Goal: Task Accomplishment & Management: Manage account settings

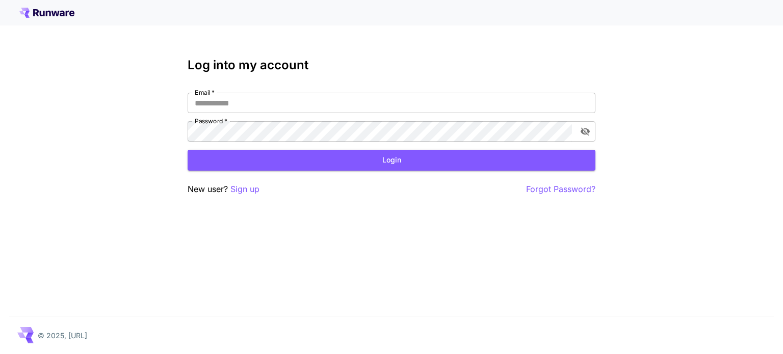
click at [282, 114] on div "Email   * Email   * Password   * Password   *" at bounding box center [392, 117] width 408 height 49
click at [283, 104] on input "Email   *" at bounding box center [392, 103] width 408 height 20
type input "**********"
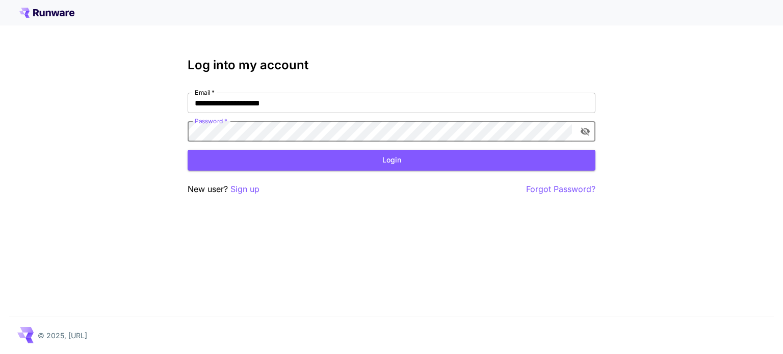
click at [583, 134] on icon "toggle password visibility" at bounding box center [585, 132] width 9 height 8
click at [532, 147] on form "**********" at bounding box center [392, 132] width 408 height 78
click at [512, 160] on button "Login" at bounding box center [392, 160] width 408 height 21
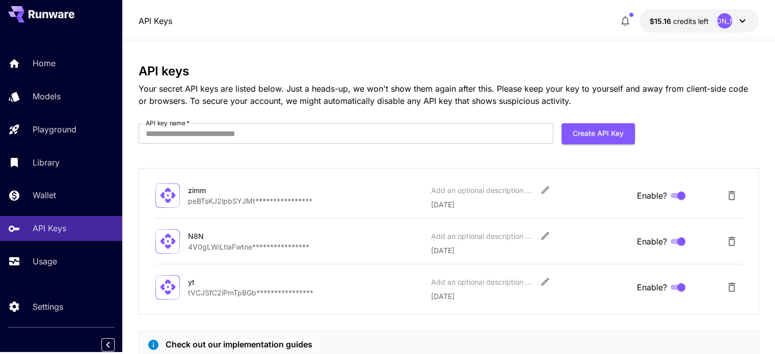
scroll to position [4, 0]
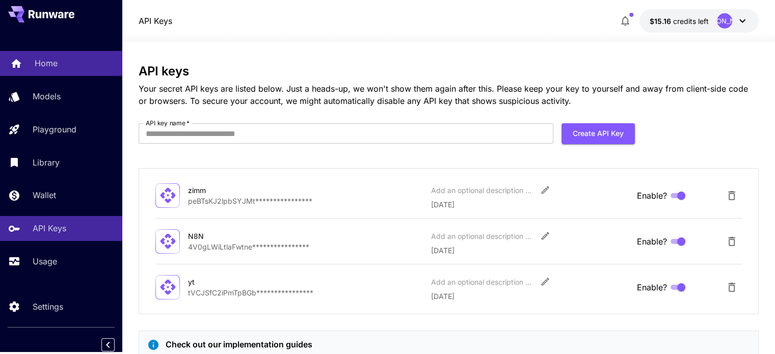
click at [41, 65] on p "Home" at bounding box center [46, 63] width 23 height 12
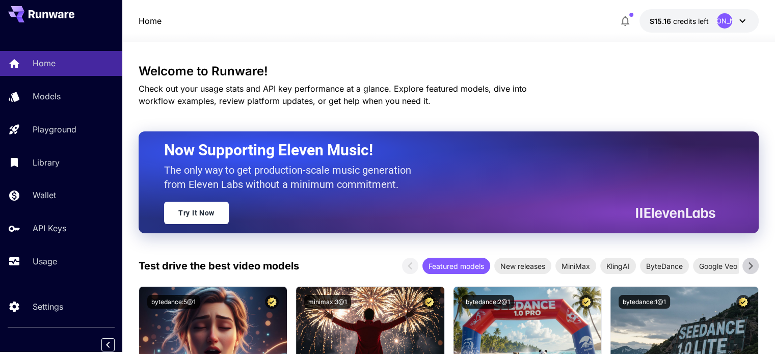
drag, startPoint x: 315, startPoint y: 254, endPoint x: 478, endPoint y: -62, distance: 355.2
drag, startPoint x: 478, startPoint y: -62, endPoint x: 208, endPoint y: 34, distance: 286.2
click at [208, 34] on div at bounding box center [448, 36] width 653 height 12
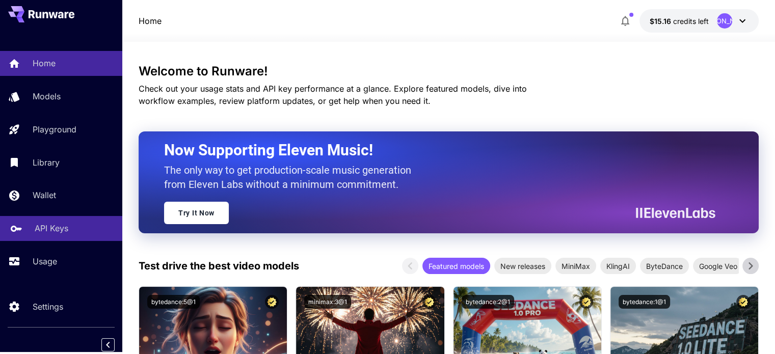
click at [45, 232] on p "API Keys" at bounding box center [52, 228] width 34 height 12
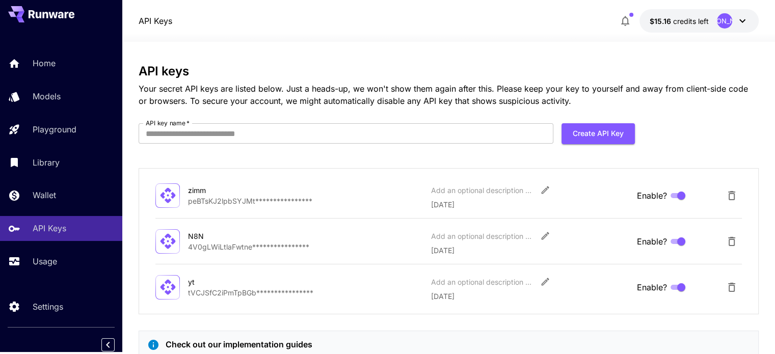
scroll to position [60, 0]
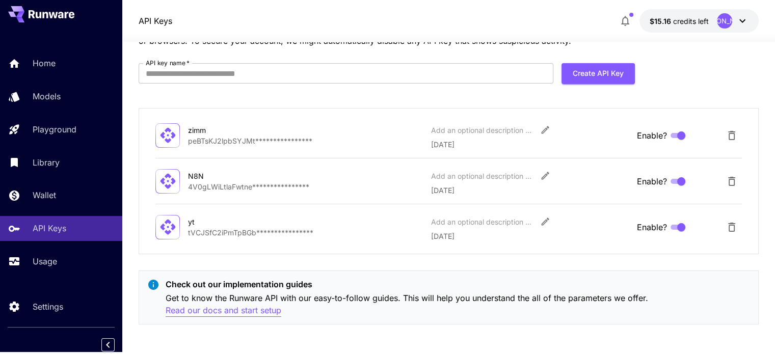
click at [242, 310] on p "Read our docs and start setup" at bounding box center [224, 310] width 116 height 13
click at [184, 306] on p "Read our docs and start setup" at bounding box center [224, 310] width 116 height 13
